Goal: Information Seeking & Learning: Learn about a topic

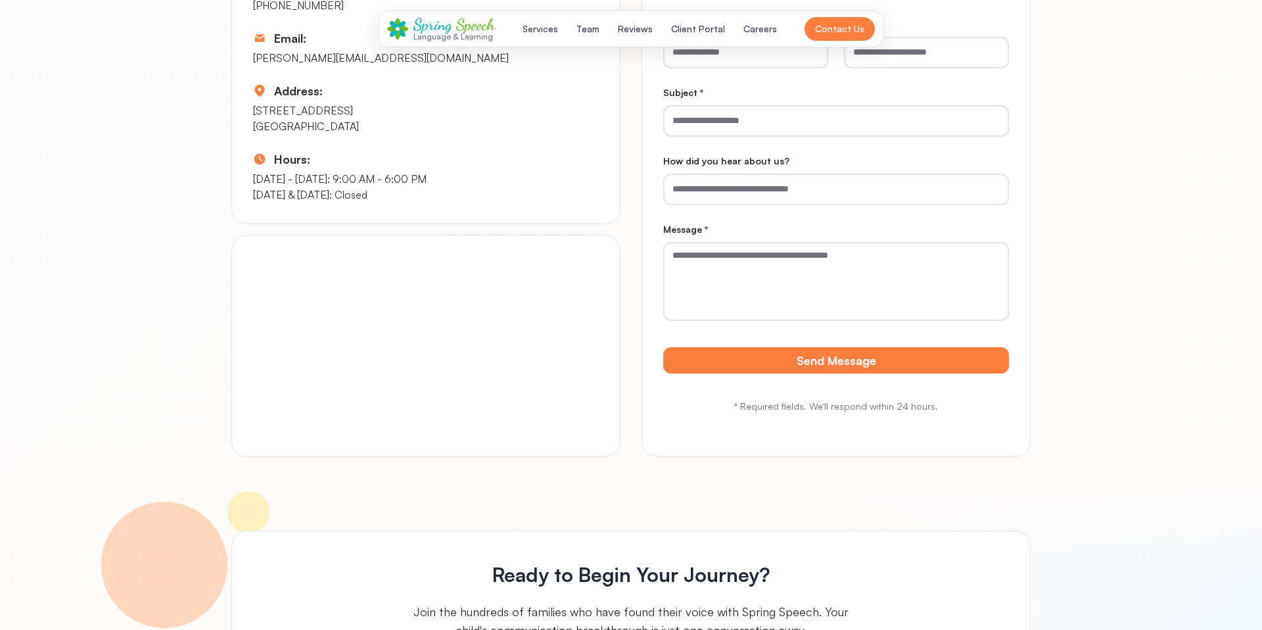
scroll to position [6676, 0]
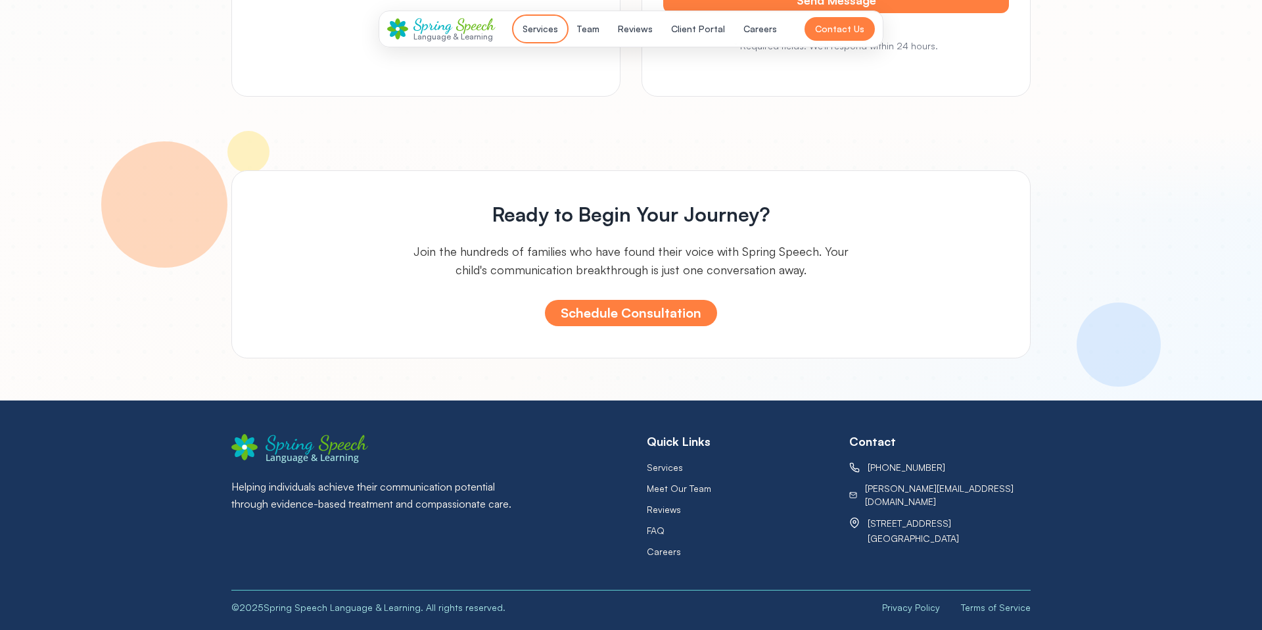
click at [544, 30] on button "Services" at bounding box center [540, 29] width 51 height 24
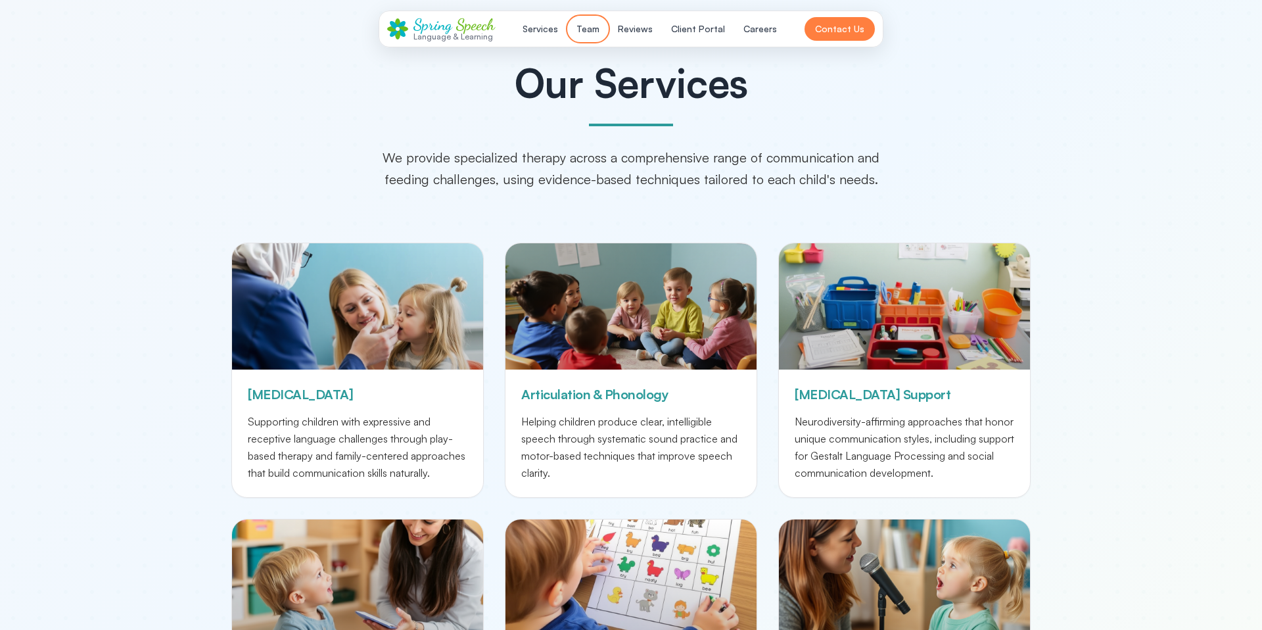
click at [588, 29] on button "Team" at bounding box center [588, 29] width 39 height 24
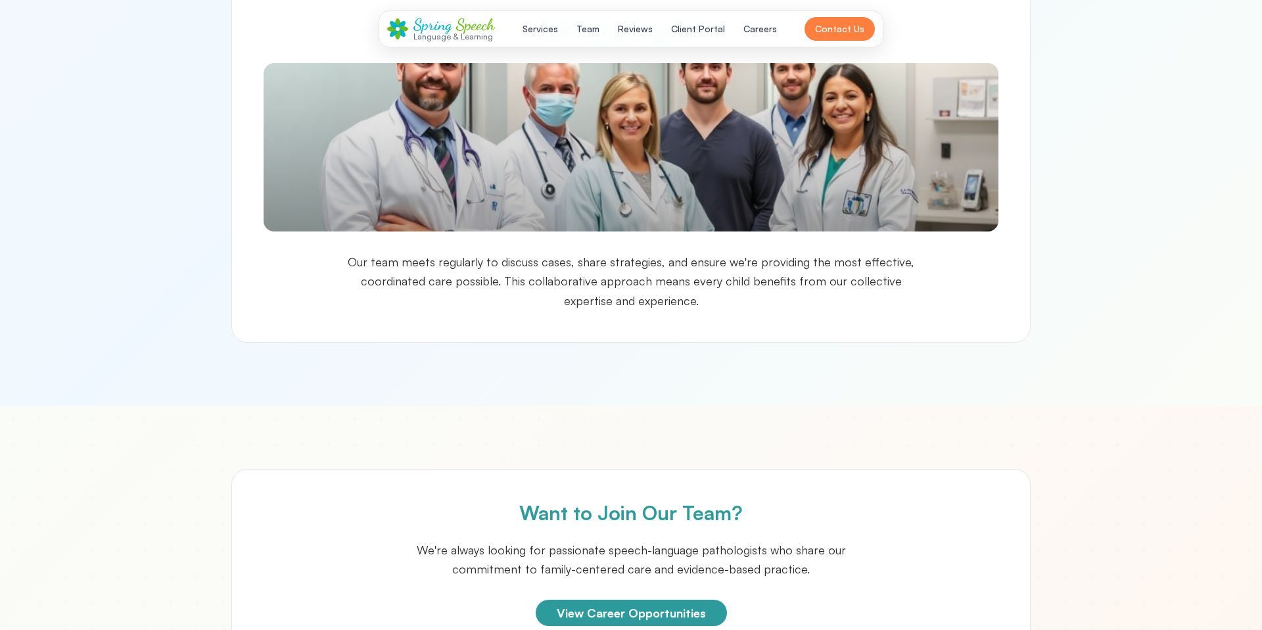
scroll to position [2056, 0]
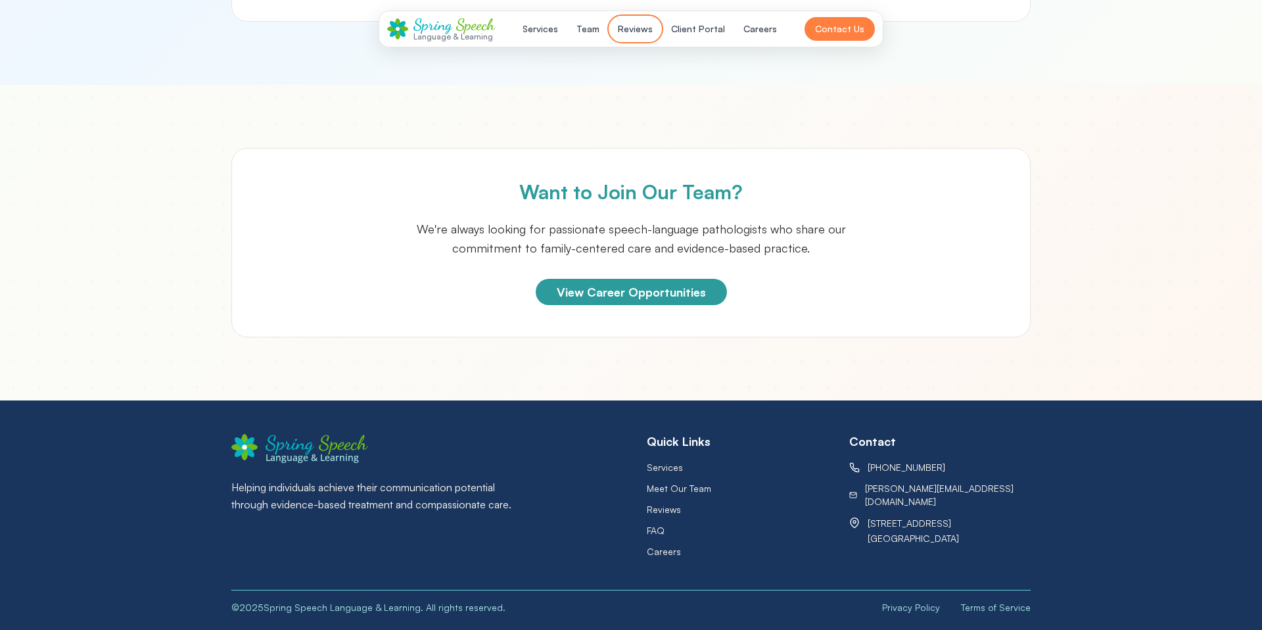
click at [637, 26] on button "Reviews" at bounding box center [635, 29] width 51 height 24
click at [597, 24] on button "Team" at bounding box center [588, 29] width 39 height 24
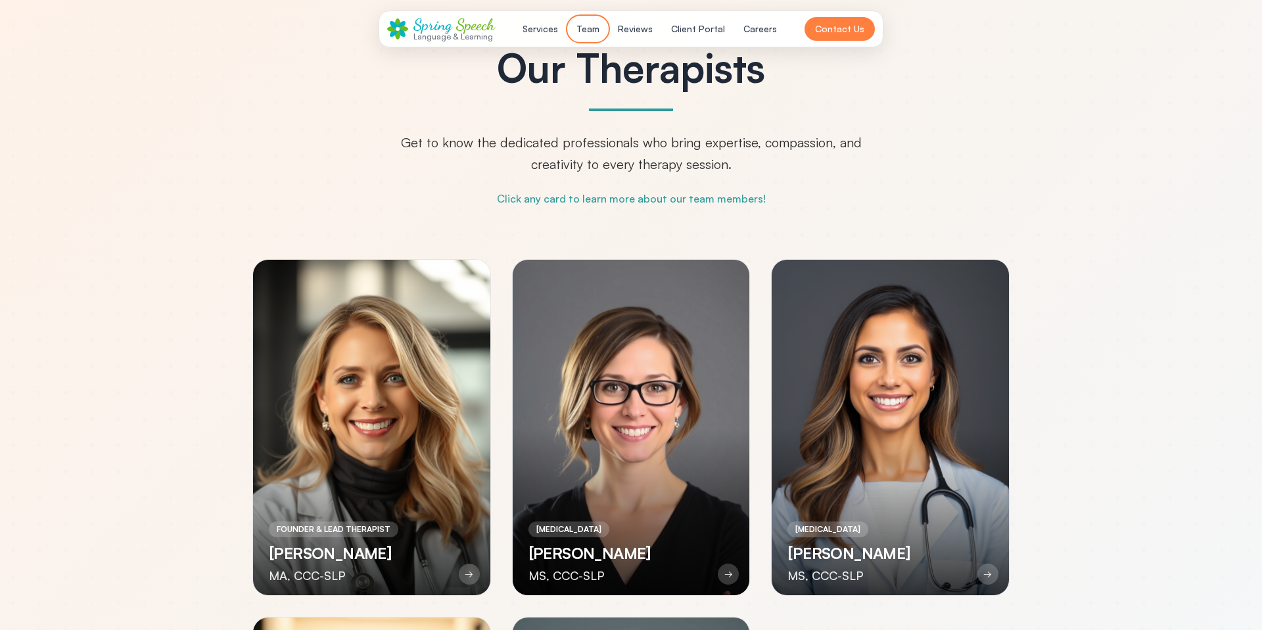
scroll to position [0, 0]
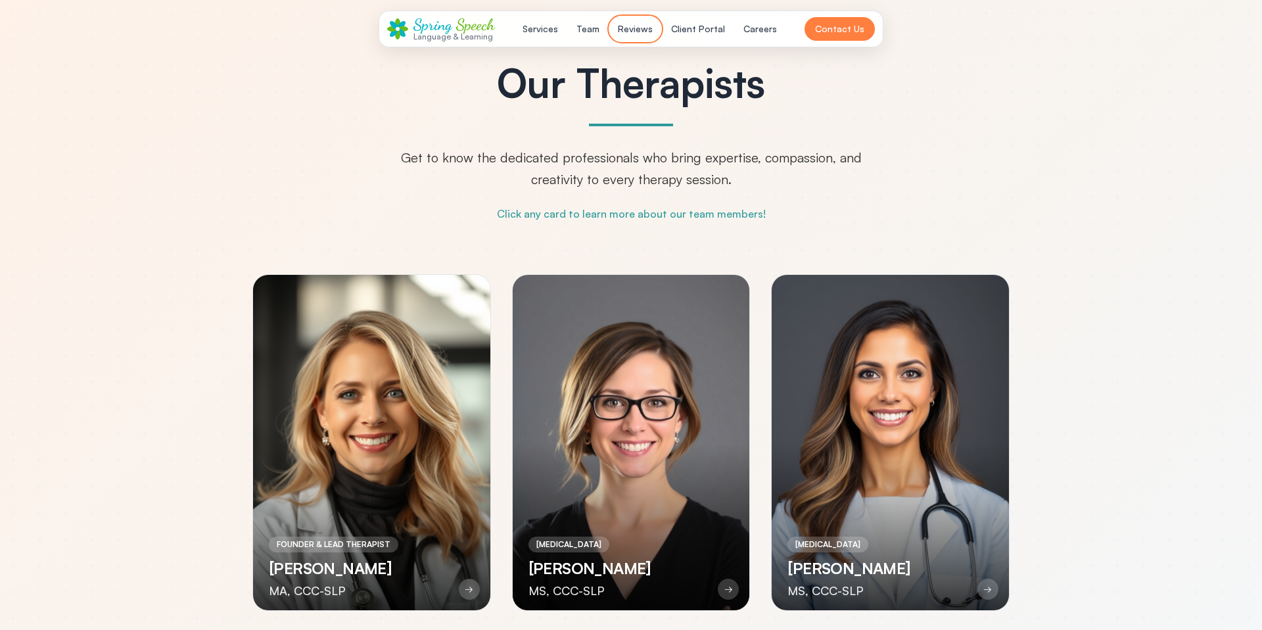
click at [634, 25] on button "Reviews" at bounding box center [635, 29] width 51 height 24
click at [702, 26] on button "Client Portal" at bounding box center [698, 29] width 70 height 24
click at [769, 25] on button "Careers" at bounding box center [760, 29] width 49 height 24
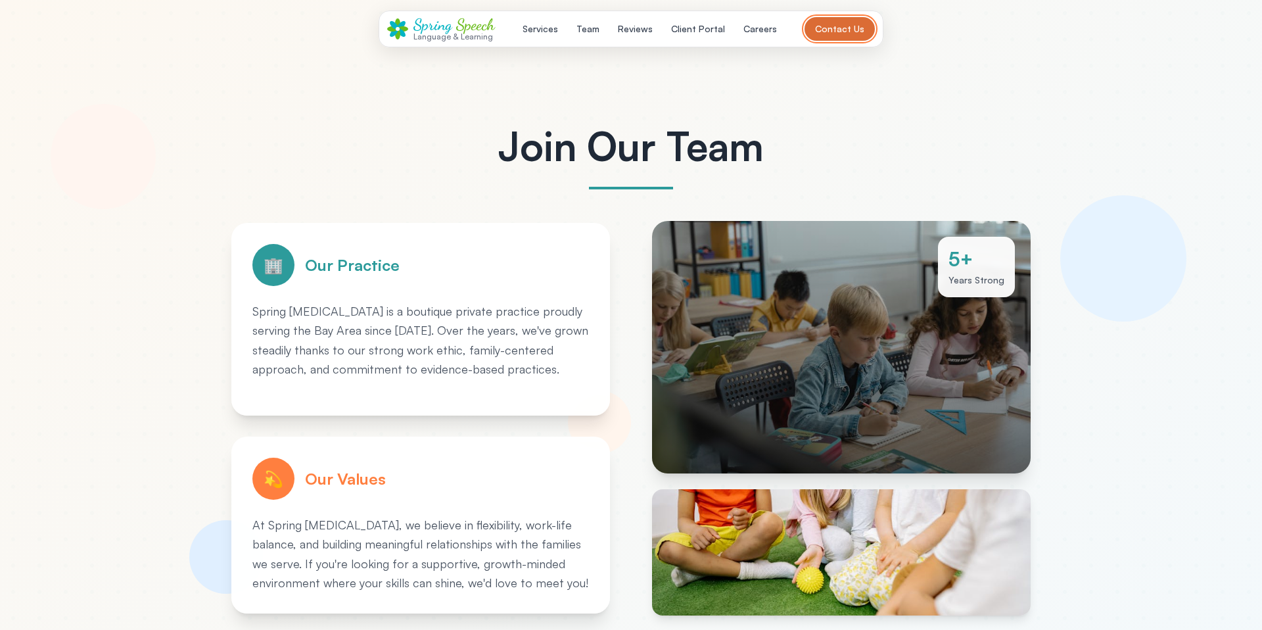
click at [852, 24] on button "Contact Us" at bounding box center [840, 29] width 70 height 24
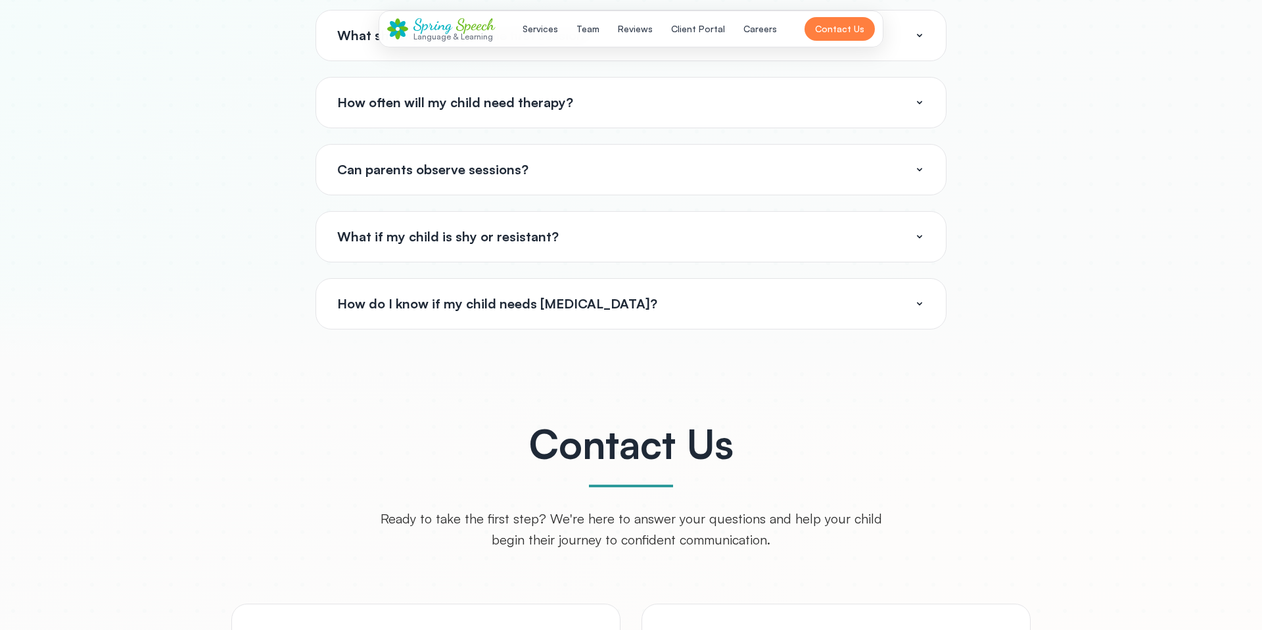
scroll to position [5561, 0]
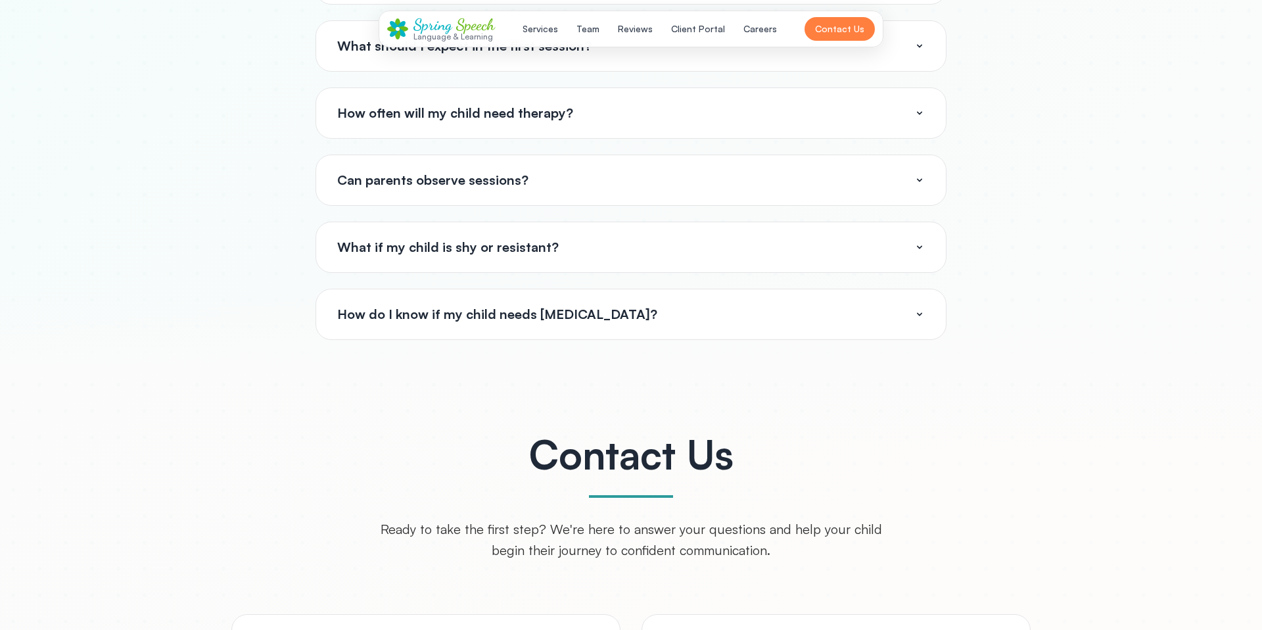
click at [734, 329] on button "How do I know if my child needs [MEDICAL_DATA]?" at bounding box center [631, 314] width 630 height 50
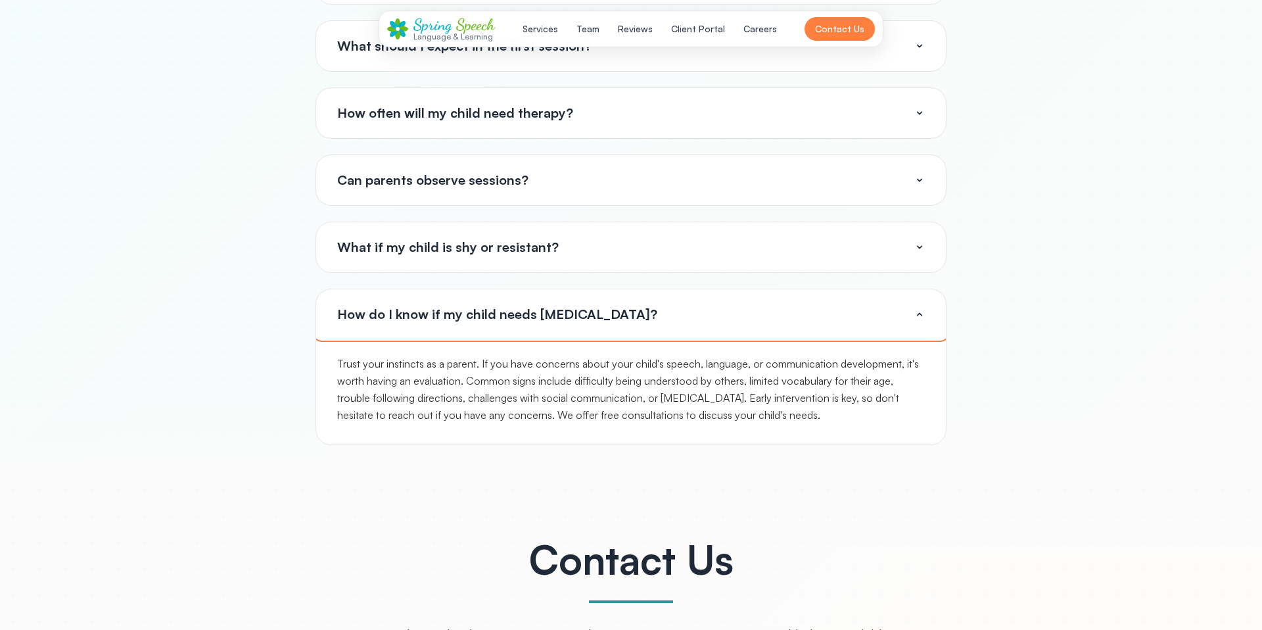
click at [740, 324] on button "How do I know if my child needs [MEDICAL_DATA]?" at bounding box center [631, 314] width 630 height 50
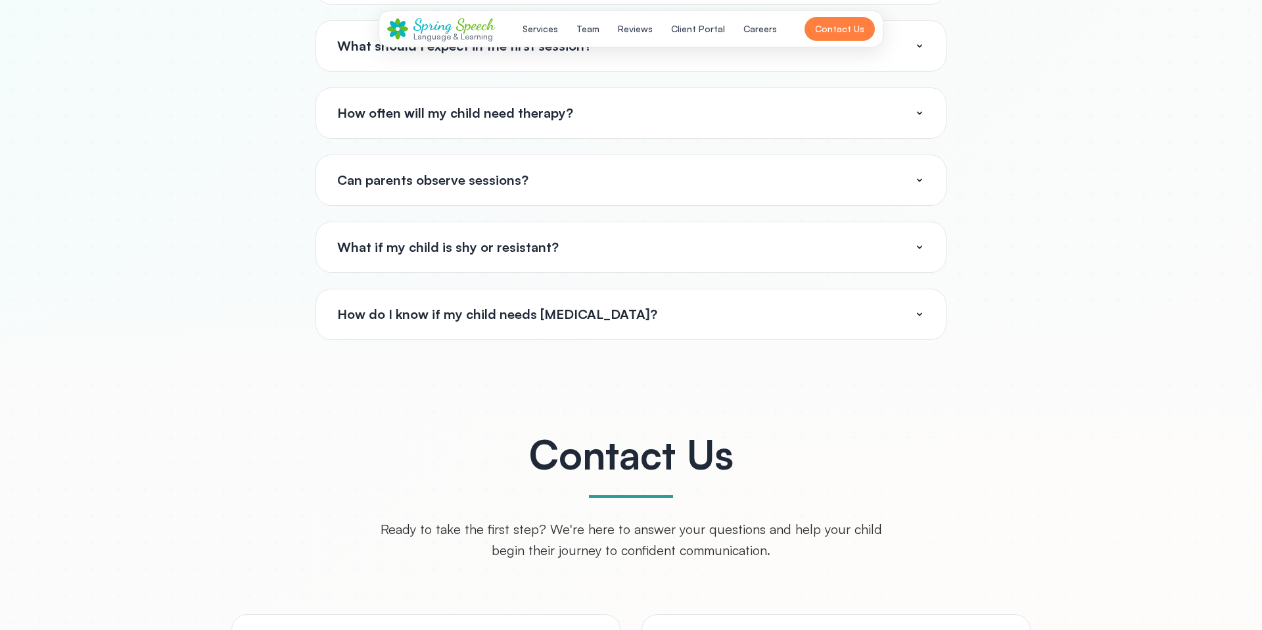
click at [751, 239] on button "What if my child is shy or resistant?" at bounding box center [631, 247] width 630 height 50
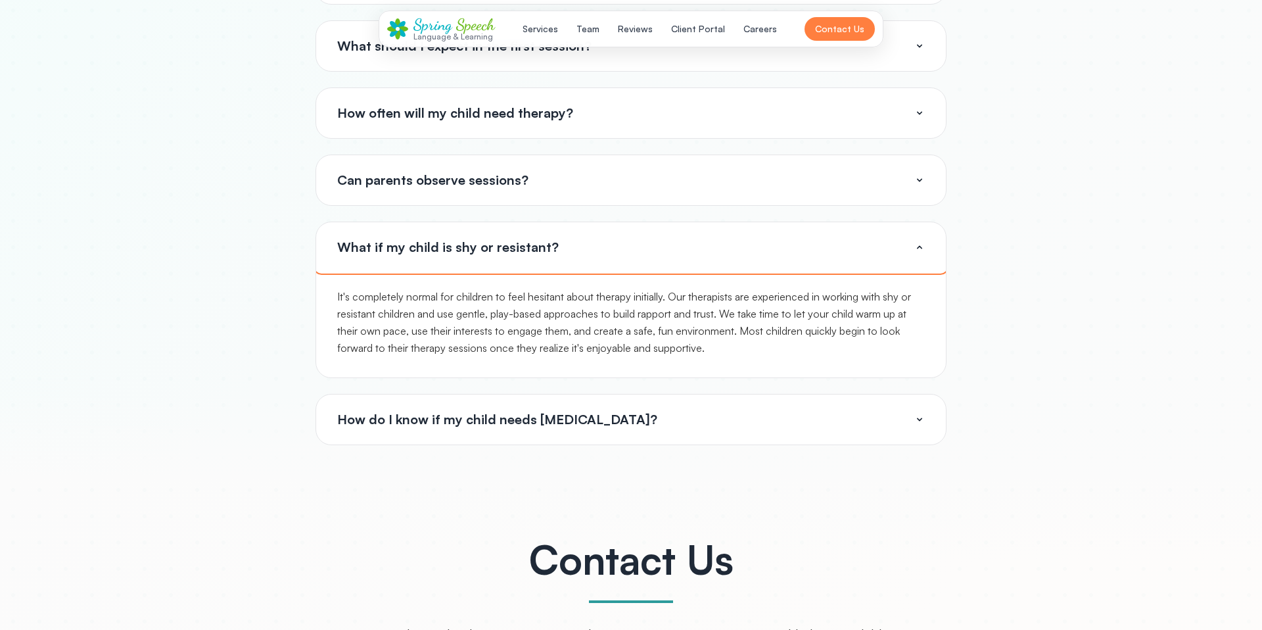
click at [736, 237] on button "What if my child is shy or resistant?" at bounding box center [631, 247] width 630 height 50
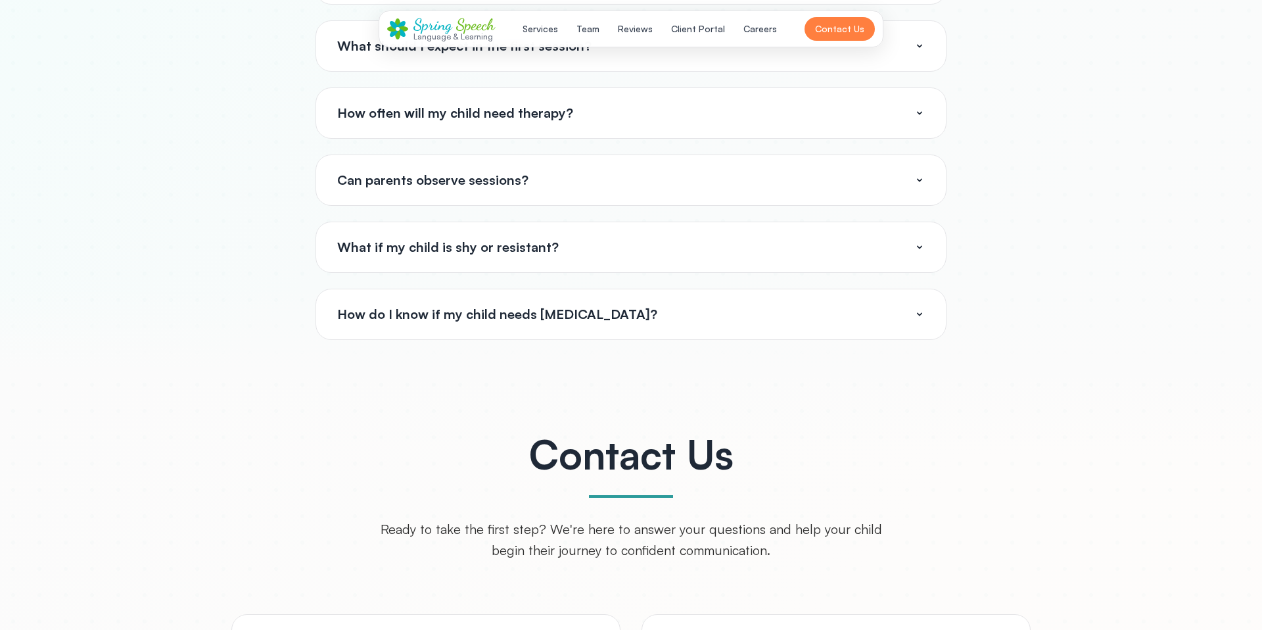
click at [735, 187] on button "Can parents observe sessions?" at bounding box center [631, 180] width 630 height 50
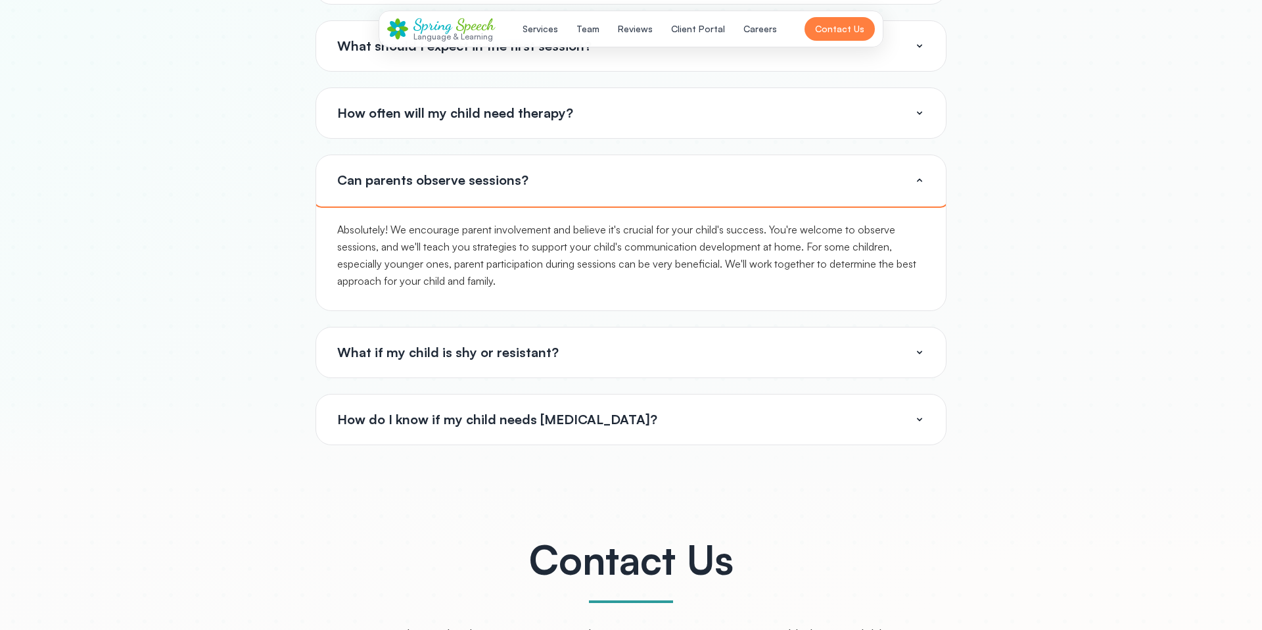
click at [735, 187] on button "Can parents observe sessions?" at bounding box center [631, 180] width 630 height 50
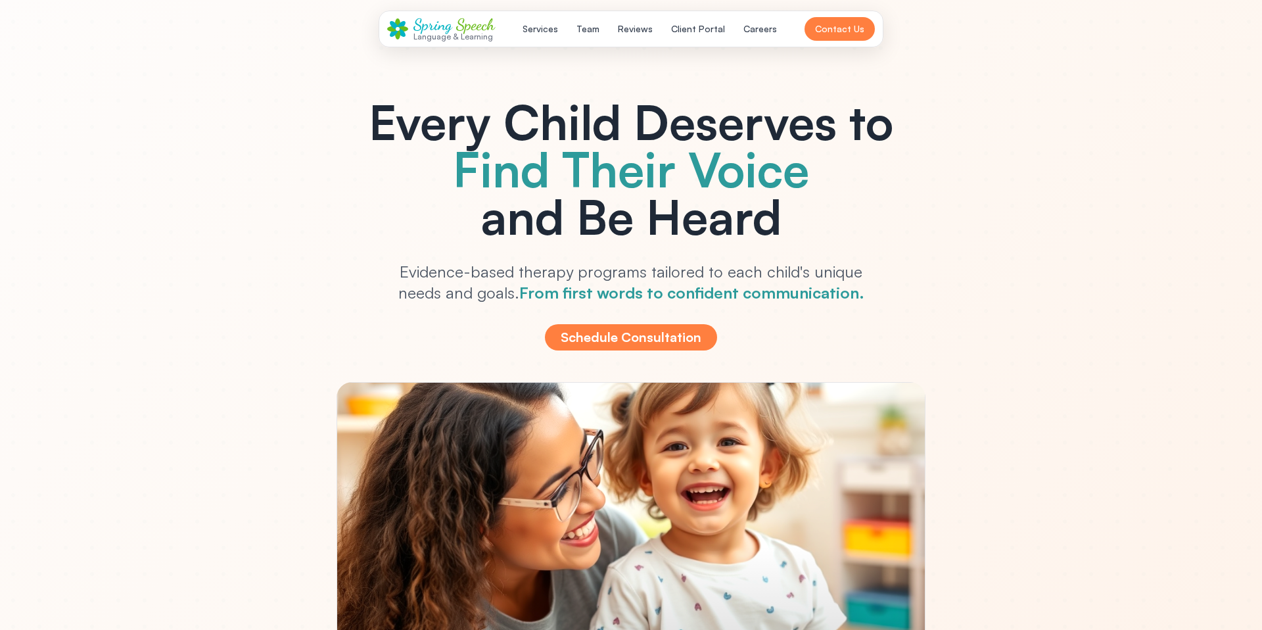
scroll to position [0, 0]
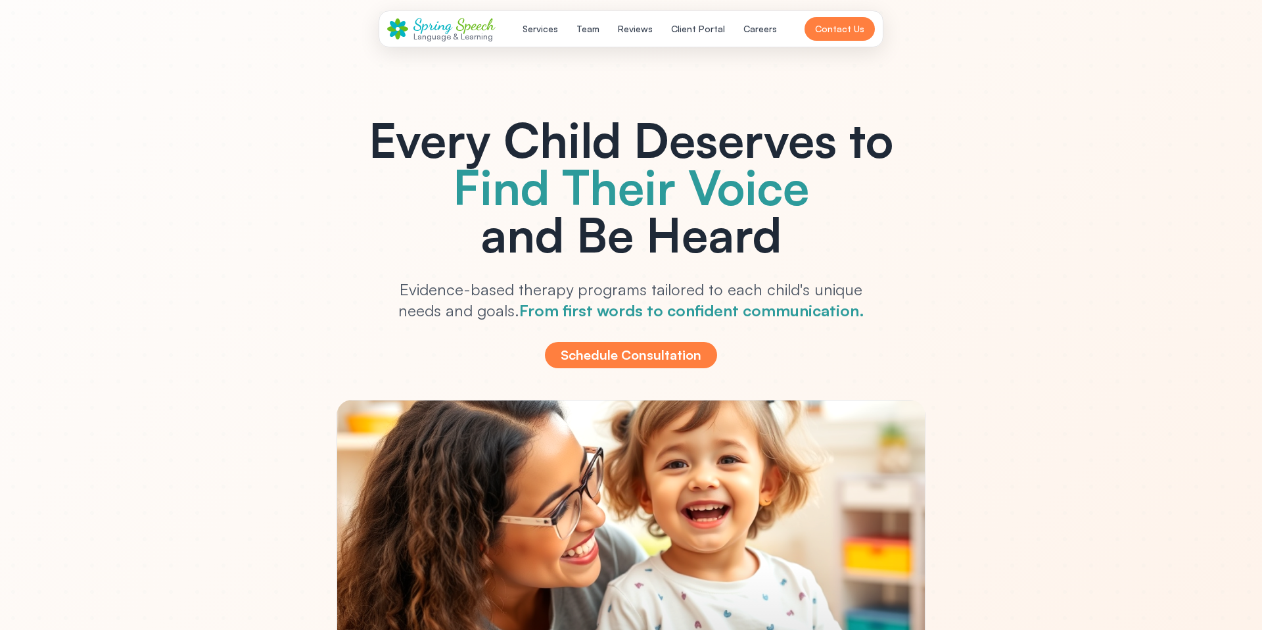
click at [485, 25] on span "Speech" at bounding box center [475, 24] width 39 height 19
